Goal: Navigation & Orientation: Find specific page/section

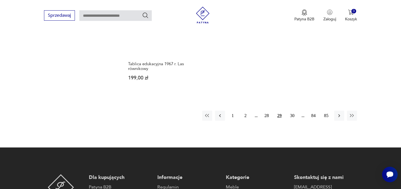
scroll to position [890, 0]
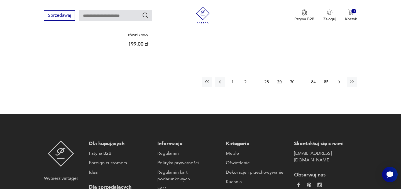
click at [336, 80] on button "button" at bounding box center [339, 82] width 10 height 10
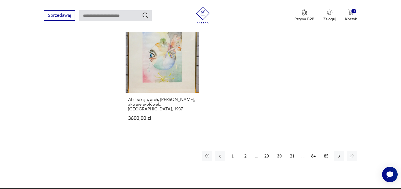
scroll to position [828, 0]
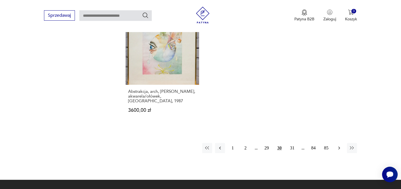
click at [341, 145] on icon "button" at bounding box center [340, 148] width 6 height 6
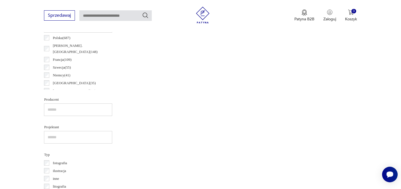
scroll to position [131, 0]
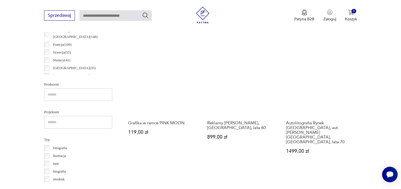
scroll to position [306, 0]
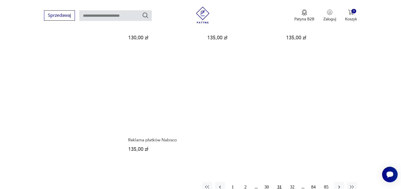
scroll to position [837, 0]
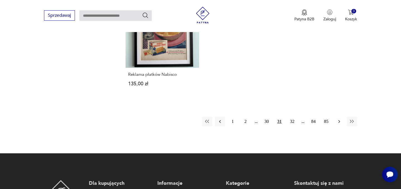
click at [339, 119] on icon "button" at bounding box center [340, 122] width 6 height 6
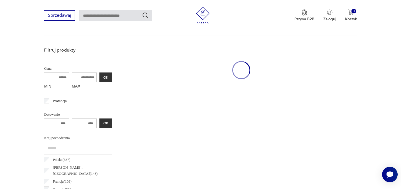
scroll to position [131, 0]
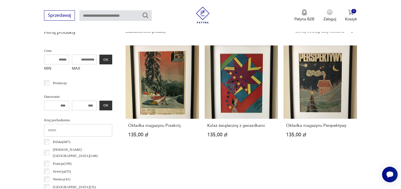
scroll to position [195, 0]
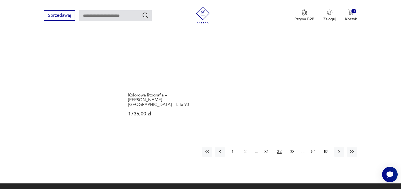
scroll to position [803, 0]
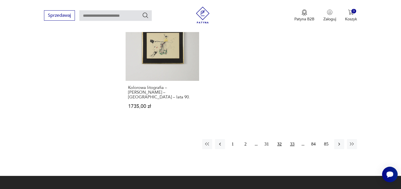
click at [292, 139] on button "33" at bounding box center [293, 144] width 10 height 10
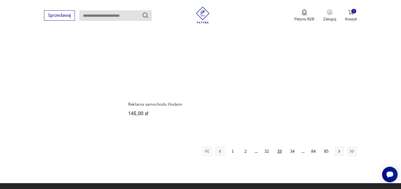
scroll to position [802, 0]
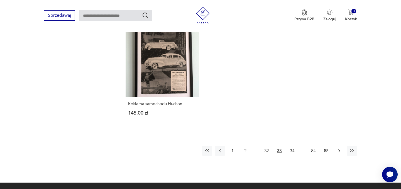
click at [337, 148] on icon "button" at bounding box center [340, 151] width 6 height 6
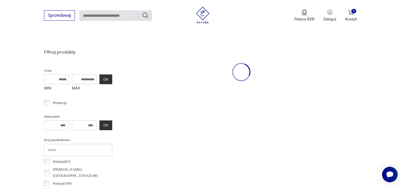
scroll to position [131, 0]
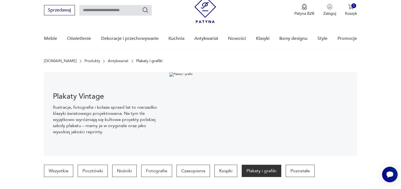
scroll to position [0, 0]
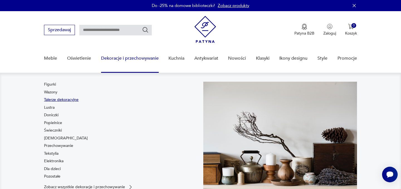
click at [72, 101] on link "Talerze dekoracyjne" at bounding box center [61, 100] width 35 height 6
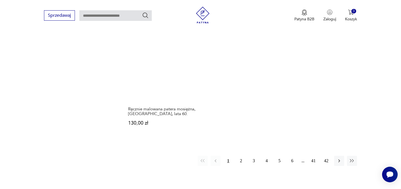
scroll to position [867, 0]
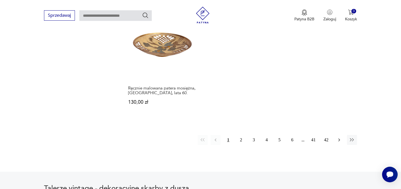
click at [338, 137] on icon "button" at bounding box center [340, 140] width 6 height 6
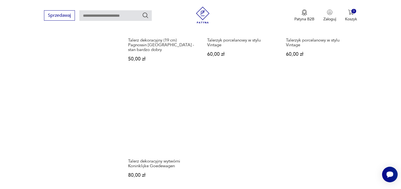
scroll to position [811, 0]
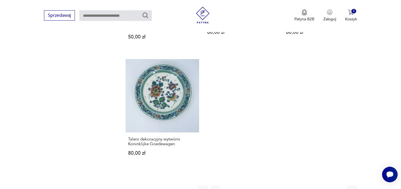
click at [338, 188] on icon "button" at bounding box center [340, 191] width 6 height 6
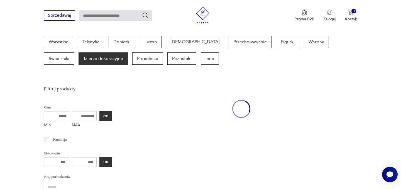
scroll to position [148, 0]
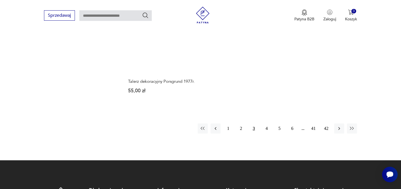
scroll to position [872, 0]
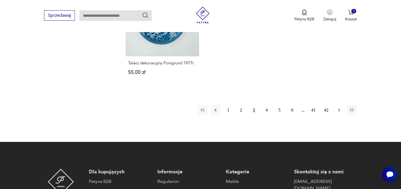
click at [339, 107] on icon "button" at bounding box center [340, 110] width 6 height 6
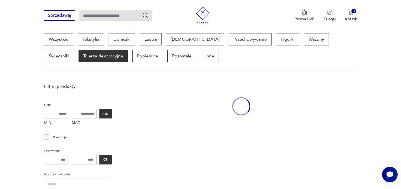
scroll to position [148, 0]
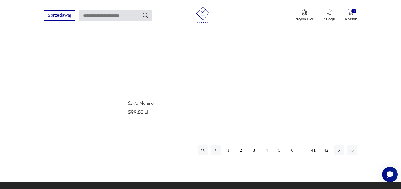
scroll to position [868, 0]
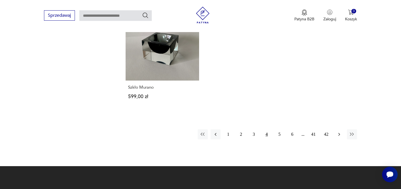
click at [339, 132] on icon "button" at bounding box center [340, 135] width 6 height 6
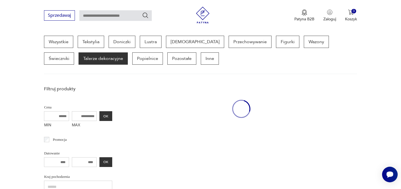
scroll to position [148, 0]
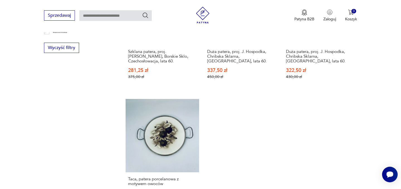
scroll to position [825, 0]
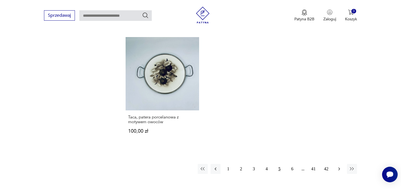
click at [340, 166] on icon "button" at bounding box center [340, 169] width 6 height 6
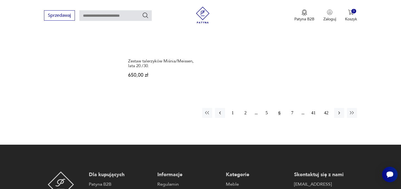
scroll to position [914, 0]
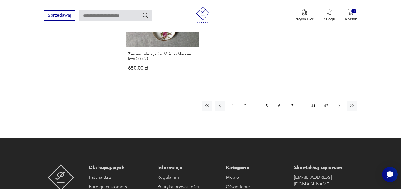
click at [338, 103] on icon "button" at bounding box center [340, 106] width 6 height 6
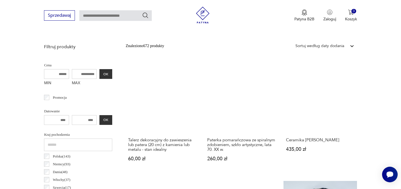
scroll to position [148, 0]
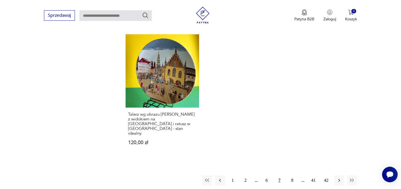
scroll to position [831, 0]
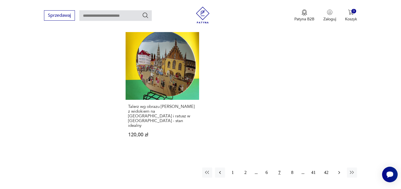
click at [336, 167] on button "button" at bounding box center [339, 172] width 10 height 10
